Goal: Task Accomplishment & Management: Use online tool/utility

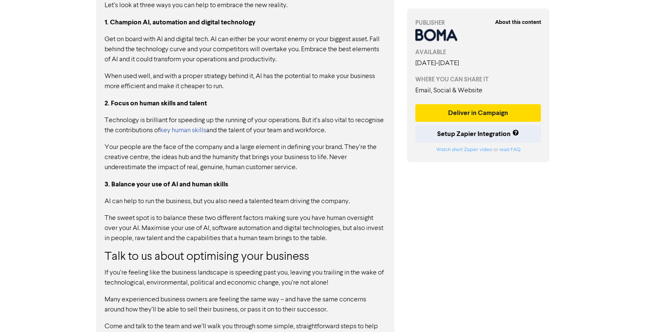
scroll to position [920, 0]
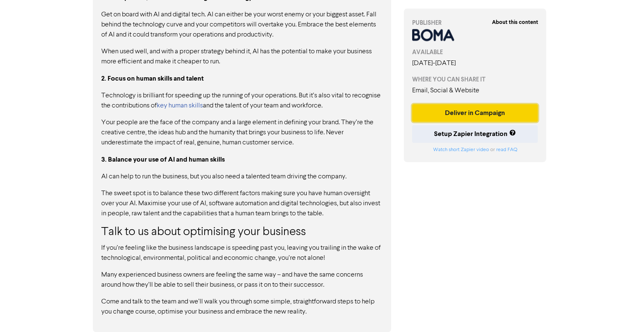
click at [472, 114] on button "Deliver in Campaign" at bounding box center [475, 113] width 126 height 18
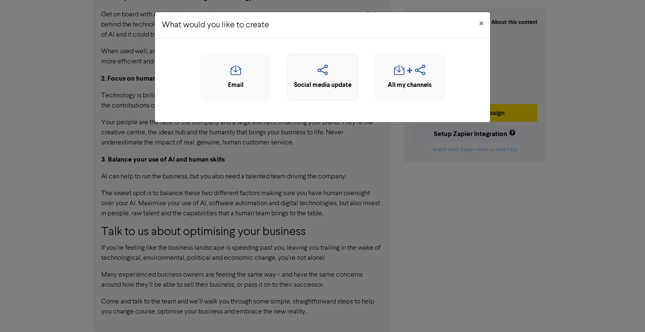
click at [326, 76] on icon "button" at bounding box center [322, 73] width 61 height 16
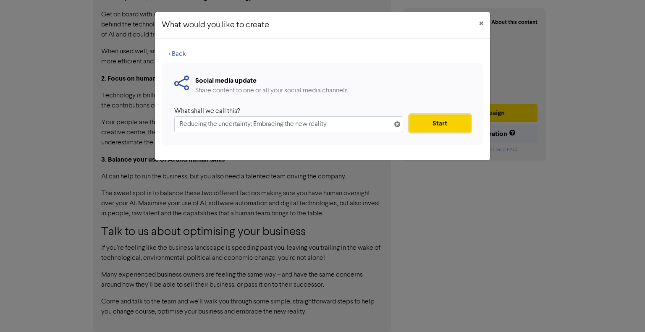
click at [427, 117] on button "Start" at bounding box center [439, 124] width 61 height 18
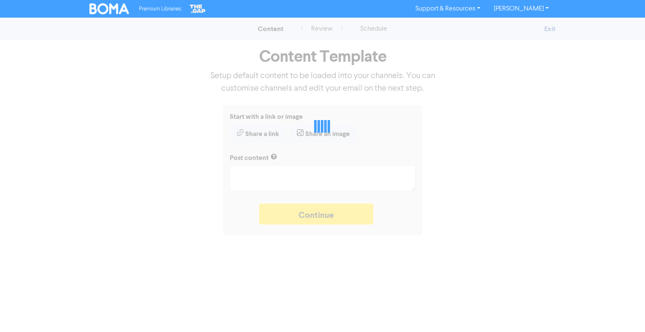
click at [427, 117] on div at bounding box center [322, 126] width 645 height 97
type textarea "x"
type textarea "The world is changing and it’s a challenging time to be a mature business. But …"
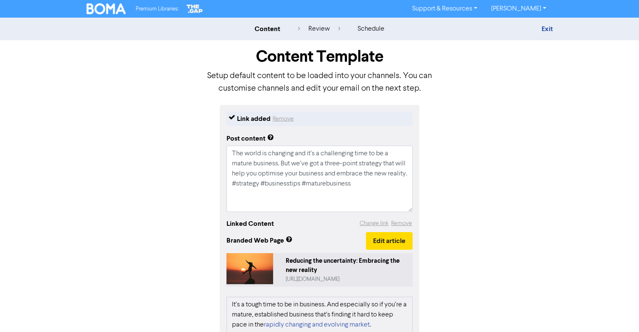
scroll to position [206, 0]
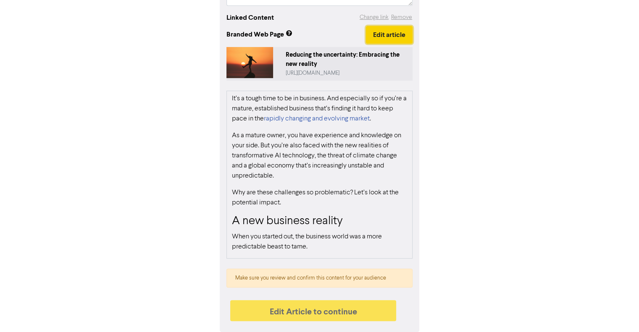
click at [383, 34] on button "Edit article" at bounding box center [389, 35] width 47 height 18
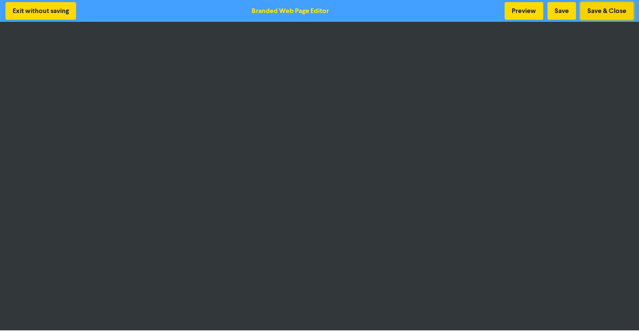
click at [597, 10] on button "Save & Close" at bounding box center [606, 11] width 53 height 18
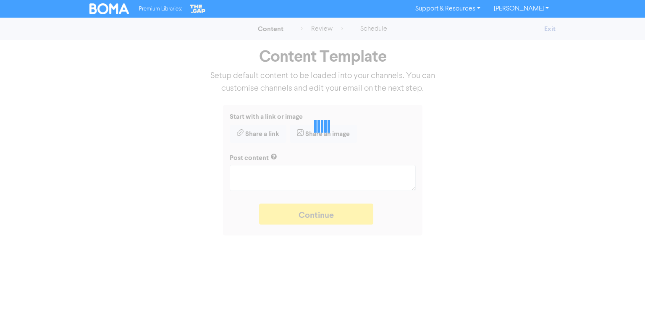
type textarea "x"
type textarea "The world is changing and it’s a challenging time to be a mature business. But …"
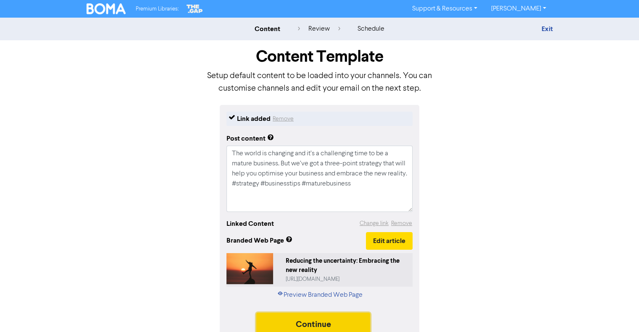
click at [317, 324] on button "Continue" at bounding box center [313, 323] width 114 height 21
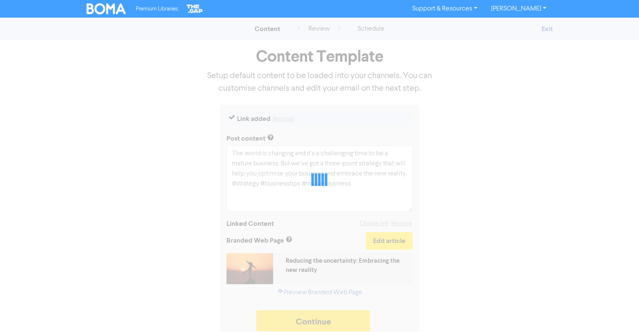
type textarea "x"
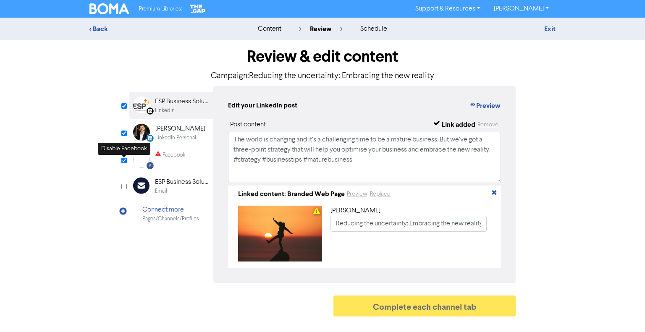
click at [123, 161] on input "checkbox" at bounding box center [123, 160] width 5 height 5
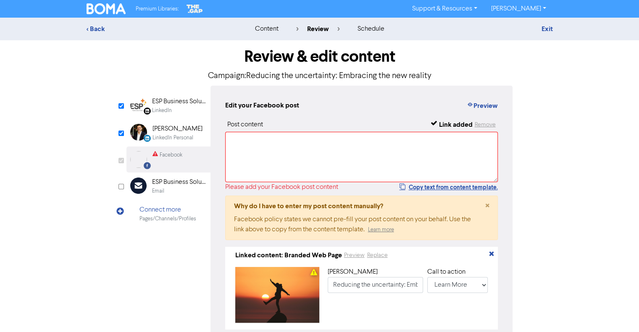
checkbox input "false"
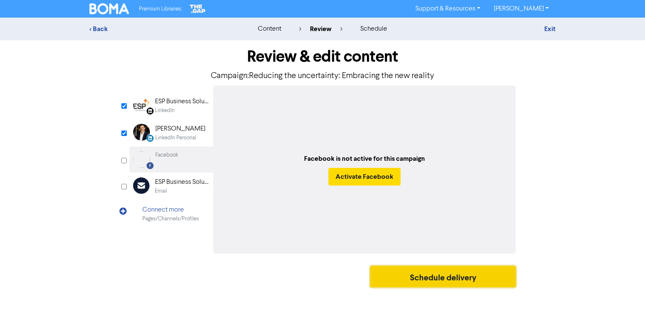
click at [416, 278] on button "Schedule delivery" at bounding box center [442, 276] width 145 height 21
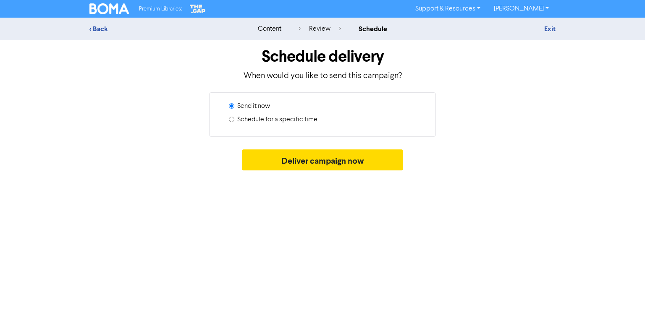
click at [233, 120] on input "Schedule for a specific time" at bounding box center [231, 119] width 5 height 5
radio input "true"
radio input "false"
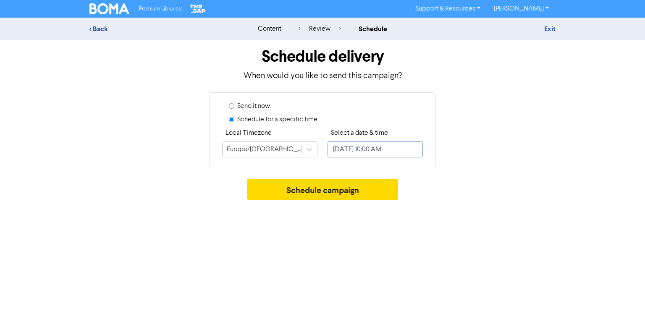
click at [365, 149] on input "August 22, 2025 10:00 AM" at bounding box center [374, 149] width 95 height 16
select select "7"
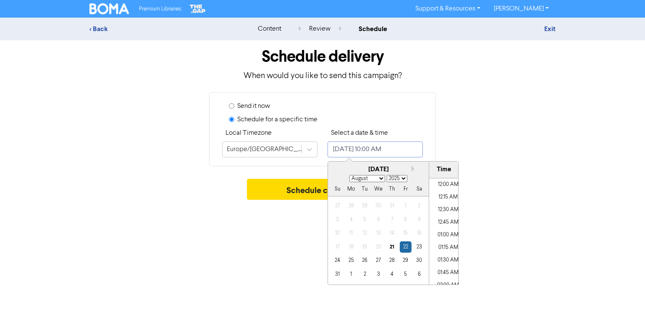
scroll to position [457, 0]
click at [407, 249] on div "22" at bounding box center [405, 246] width 11 height 11
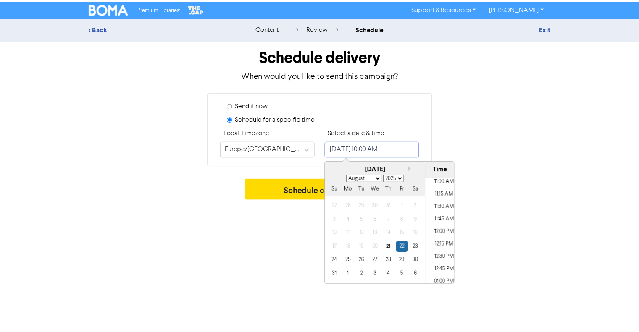
scroll to position [558, 0]
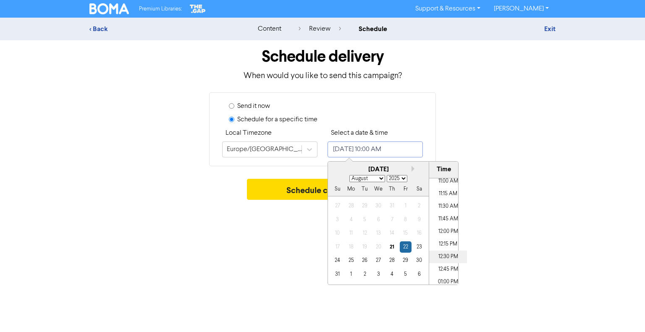
click at [448, 258] on li "12:30 PM" at bounding box center [448, 257] width 38 height 13
type input "August 22, 2025 12:30 PM"
click at [441, 258] on li "12:30 PM" at bounding box center [448, 257] width 38 height 13
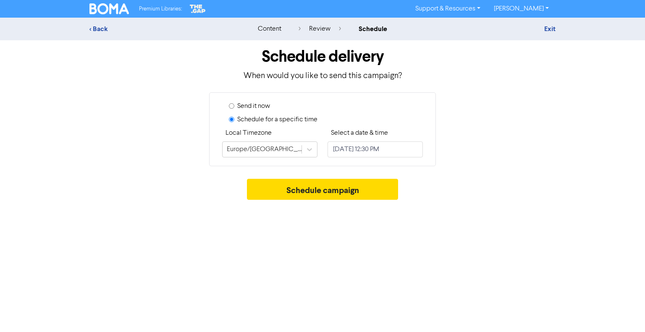
click at [292, 219] on div "Premium Libraries: Support & Resources Video Tutorials FAQ & Guides Marketing E…" at bounding box center [322, 166] width 645 height 332
click at [319, 190] on button "Schedule campaign" at bounding box center [323, 189] width 152 height 21
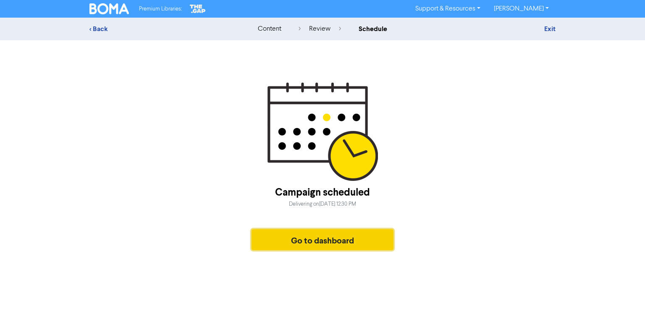
click at [326, 237] on button "Go to dashboard" at bounding box center [322, 239] width 142 height 21
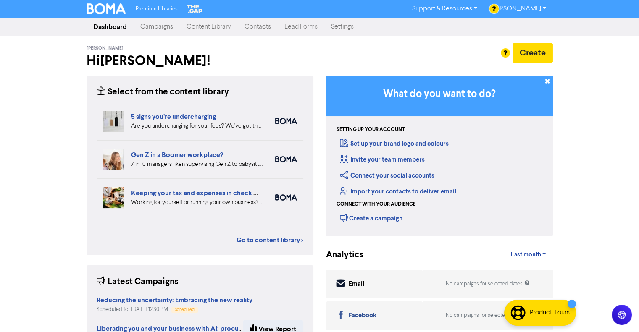
click at [158, 27] on link "Campaigns" at bounding box center [157, 26] width 46 height 17
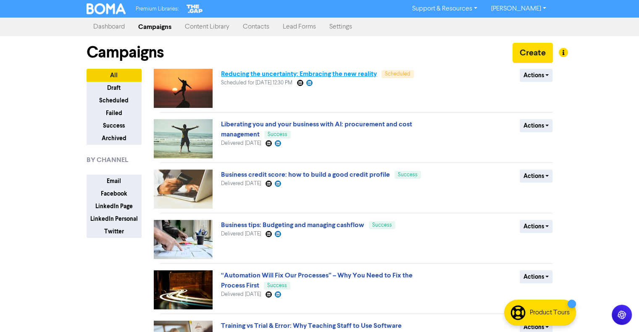
click at [251, 73] on link "Reducing the uncertainty: Embracing the new reality" at bounding box center [299, 74] width 156 height 8
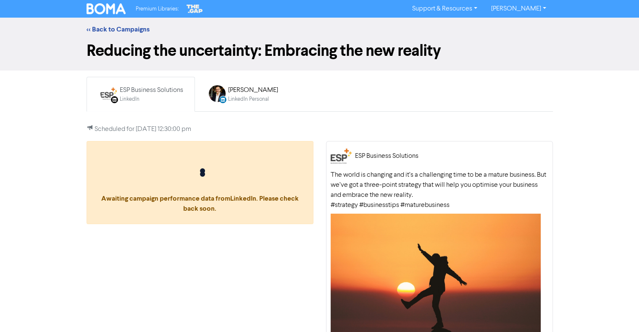
click at [88, 50] on h1 "Reducing the uncertainty: Embracing the new reality" at bounding box center [319, 50] width 466 height 19
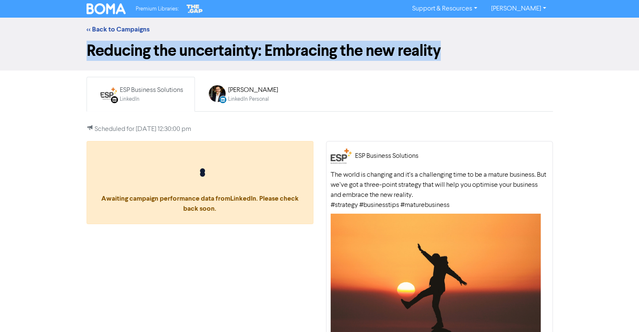
drag, startPoint x: 440, startPoint y: 49, endPoint x: 86, endPoint y: 50, distance: 353.1
click at [86, 50] on h1 "Reducing the uncertainty: Embracing the new reality" at bounding box center [319, 50] width 466 height 19
copy h1 "Reducing the uncertainty: Embracing the new reality"
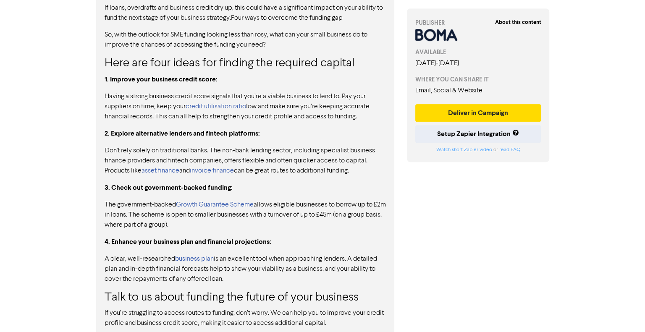
scroll to position [717, 0]
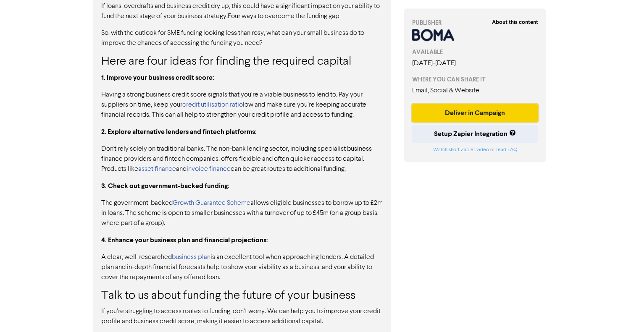
click at [515, 115] on button "Deliver in Campaign" at bounding box center [475, 113] width 126 height 18
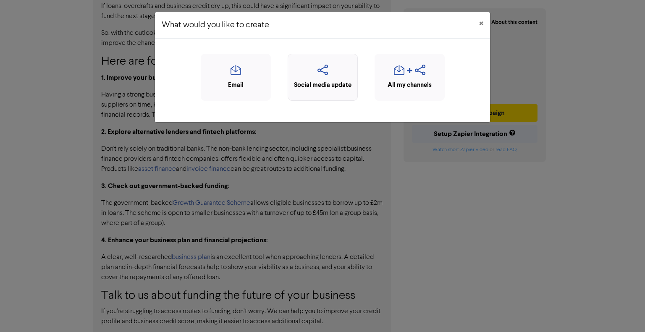
click at [327, 81] on div "Social media update" at bounding box center [322, 86] width 61 height 10
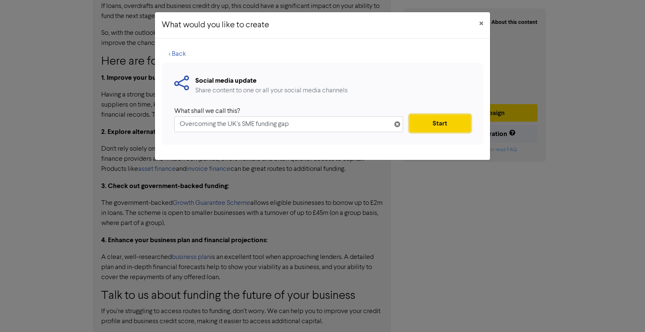
click at [448, 124] on button "Start" at bounding box center [439, 124] width 61 height 18
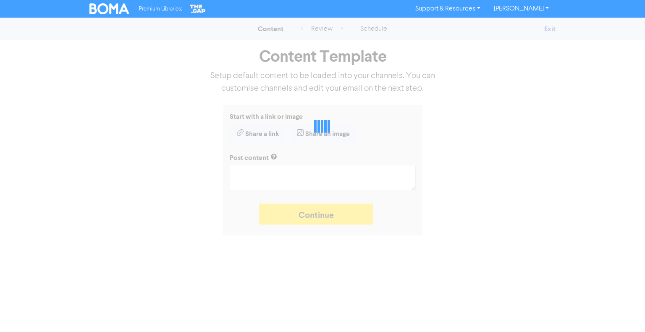
type textarea "x"
type textarea "New research shows there’s a £65bn SME funding gap in the [GEOGRAPHIC_DATA]. If…"
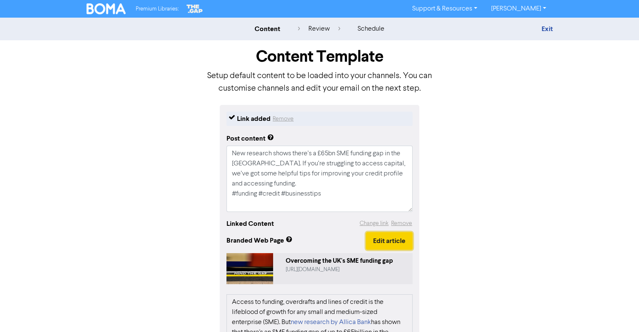
click at [391, 247] on button "Edit article" at bounding box center [389, 241] width 47 height 18
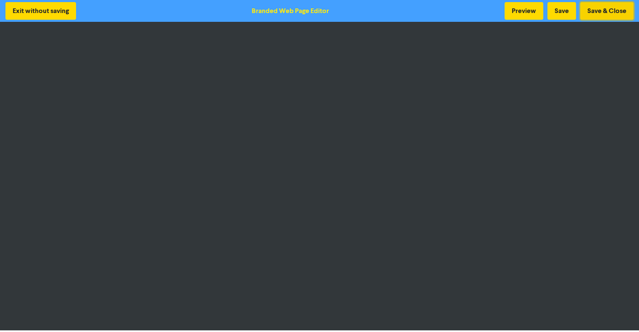
click at [615, 13] on button "Save & Close" at bounding box center [606, 11] width 53 height 18
click at [618, 16] on button "Save & Close" at bounding box center [606, 11] width 53 height 18
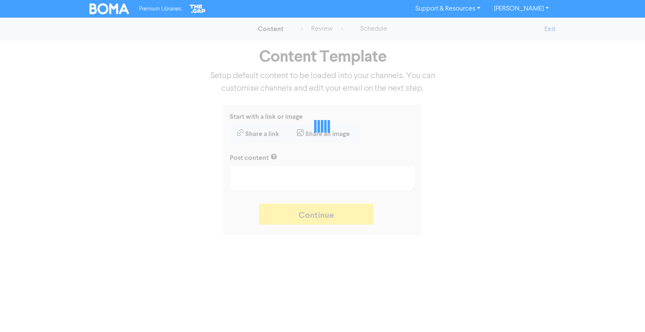
type textarea "x"
type textarea "New research shows there’s a £65bn SME funding gap in the UK. If you’re struggl…"
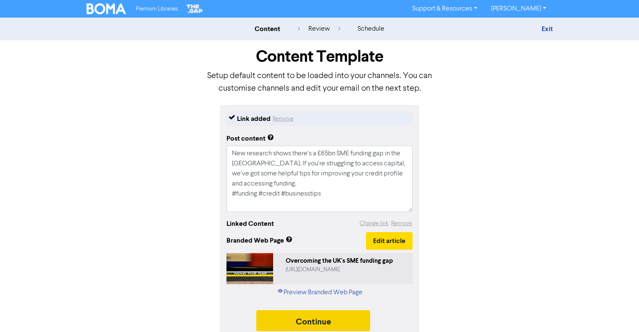
scroll to position [10, 0]
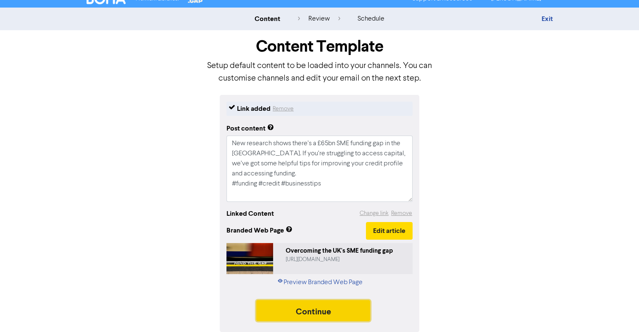
click at [285, 312] on button "Continue" at bounding box center [313, 310] width 114 height 21
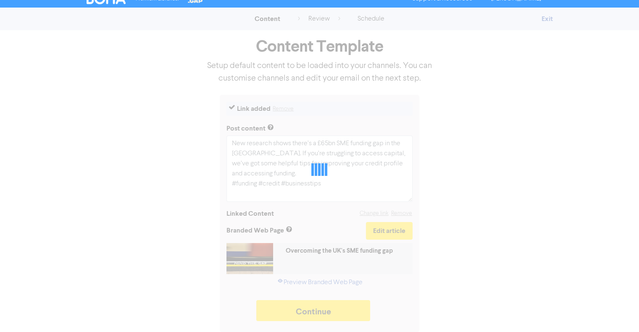
type textarea "x"
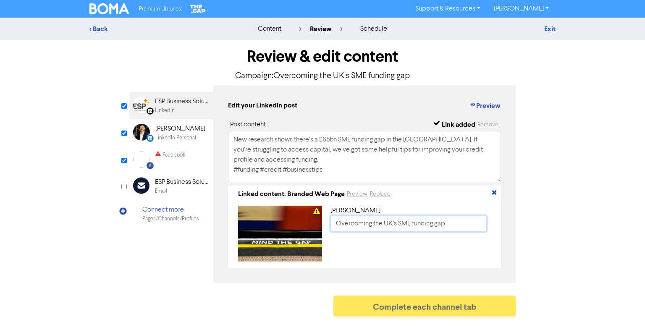
drag, startPoint x: 450, startPoint y: 224, endPoint x: 305, endPoint y: 221, distance: 145.7
click at [305, 221] on div "Link title Overcoming the UK's SME funding gap" at bounding box center [364, 233] width 266 height 63
click at [126, 163] on input "checkbox" at bounding box center [123, 160] width 5 height 5
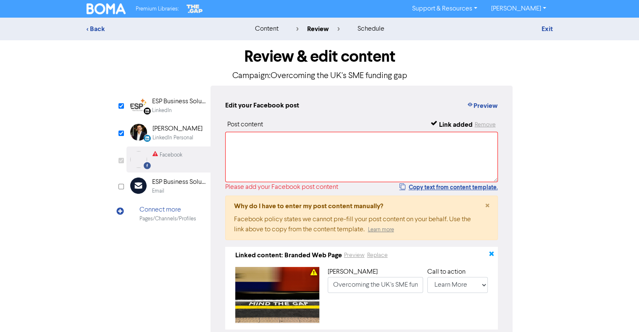
scroll to position [23, 0]
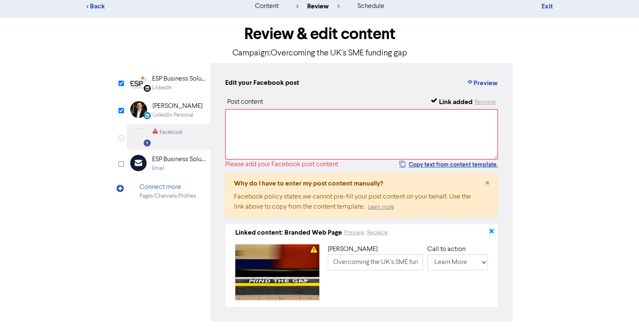
checkbox input "false"
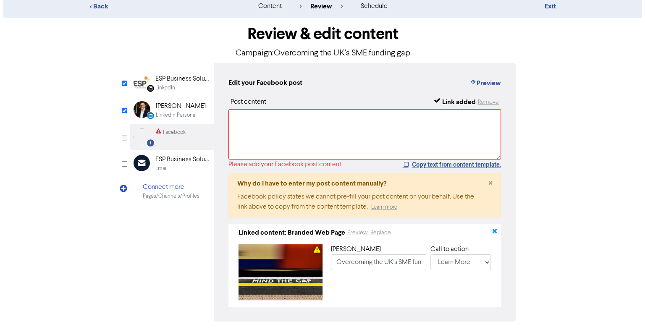
scroll to position [0, 0]
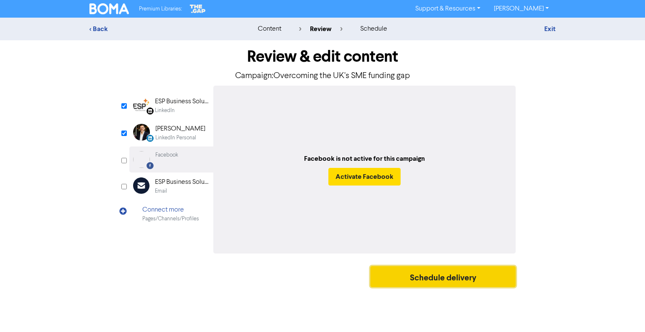
click at [449, 280] on button "Schedule delivery" at bounding box center [442, 276] width 145 height 21
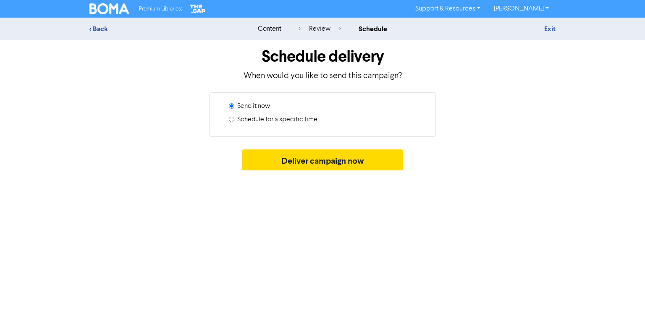
click at [241, 118] on label "Schedule for a specific time" at bounding box center [277, 120] width 80 height 10
click at [234, 118] on input "Schedule for a specific time" at bounding box center [231, 119] width 5 height 5
radio input "true"
radio input "false"
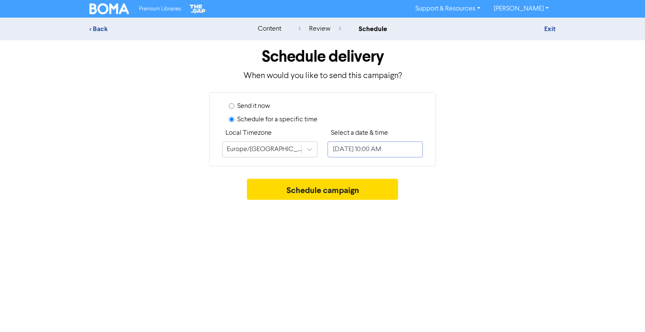
select select "7"
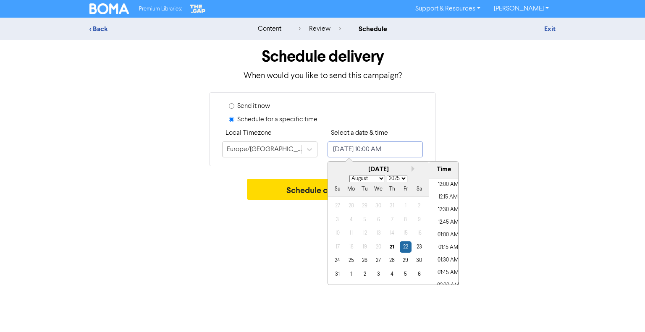
click at [355, 150] on input "August 22, 2025 10:00 AM" at bounding box center [374, 149] width 95 height 16
click at [363, 261] on div "26" at bounding box center [364, 260] width 11 height 11
click at [450, 274] on li "12:30 PM" at bounding box center [448, 273] width 38 height 13
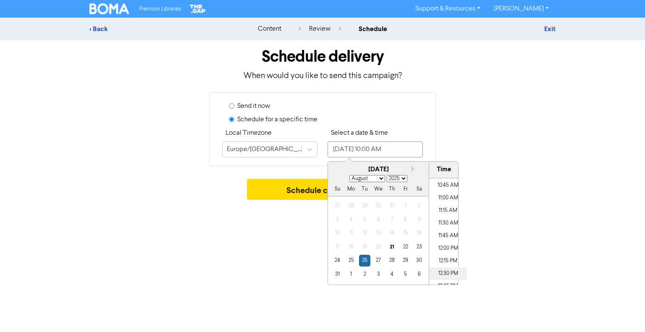
type input "August 26, 2025 12:30 PM"
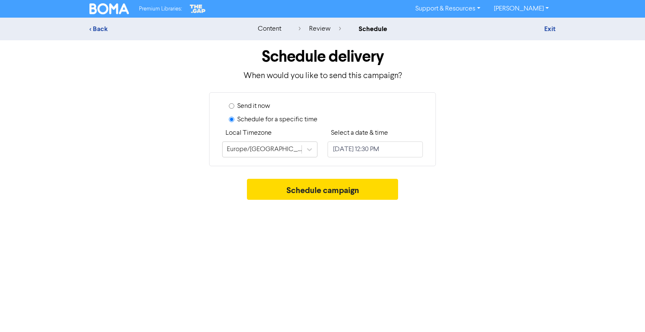
click at [302, 210] on div "Premium Libraries: Support & Resources Video Tutorials FAQ & Guides Marketing E…" at bounding box center [322, 166] width 645 height 332
click at [322, 193] on button "Schedule campaign" at bounding box center [323, 189] width 152 height 21
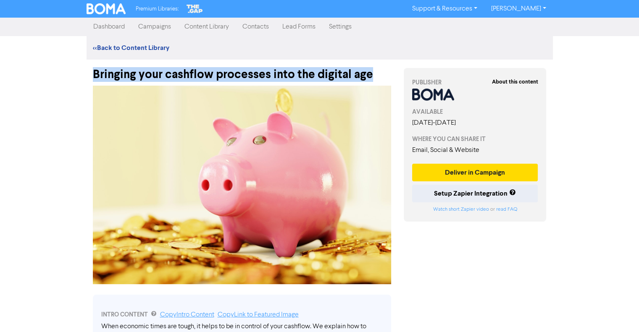
drag, startPoint x: 94, startPoint y: 76, endPoint x: 374, endPoint y: 73, distance: 279.6
click at [374, 73] on div "Bringing your cashflow processes into the digital age" at bounding box center [242, 71] width 298 height 22
copy div "Bringing your cashflow processes into the digital age"
